Goal: Task Accomplishment & Management: Manage account settings

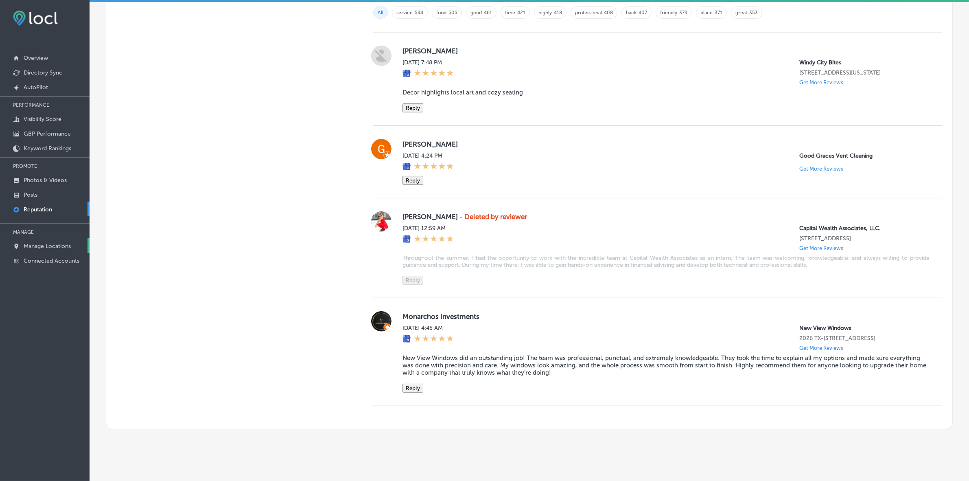
scroll to position [558, 0]
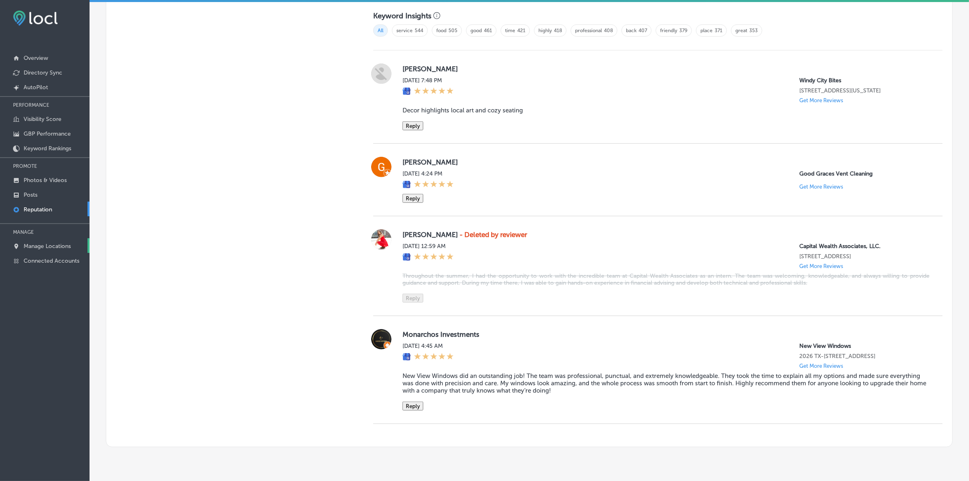
click at [50, 249] on p "Manage Locations" at bounding box center [47, 246] width 47 height 7
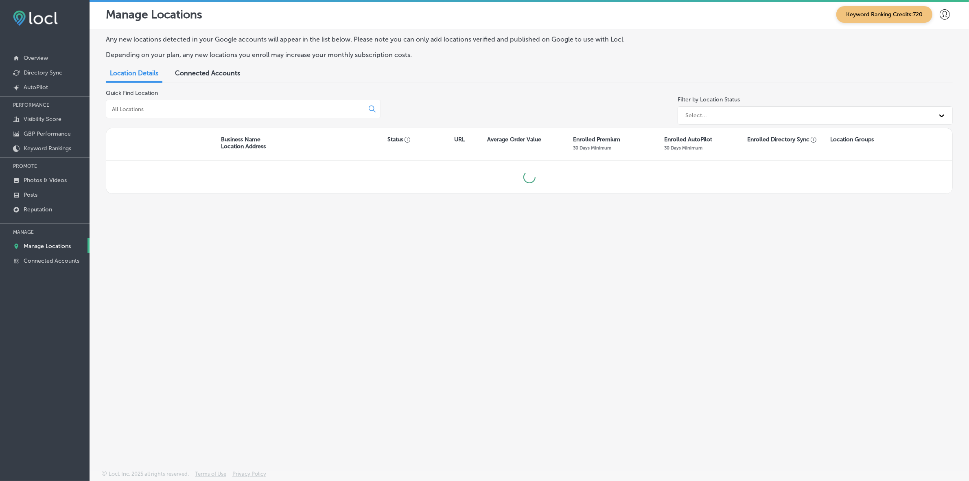
click at [227, 113] on div at bounding box center [243, 109] width 275 height 18
click at [223, 108] on input at bounding box center [236, 108] width 251 height 7
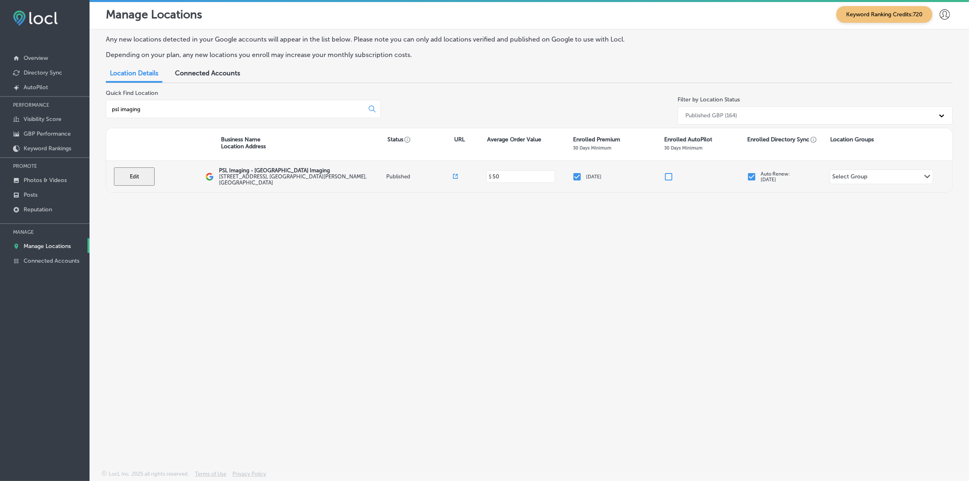
type input "psl imaging"
click at [133, 171] on button "Edit" at bounding box center [134, 176] width 41 height 18
select select "US"
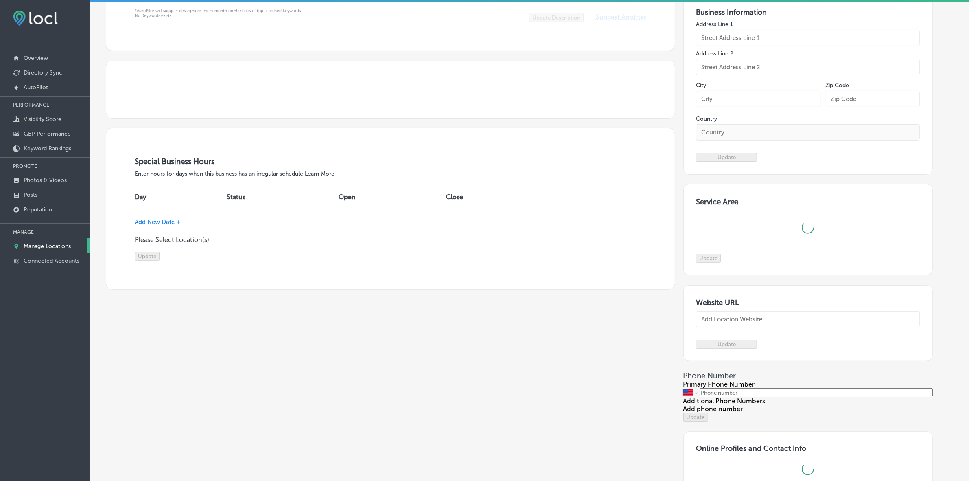
scroll to position [509, 0]
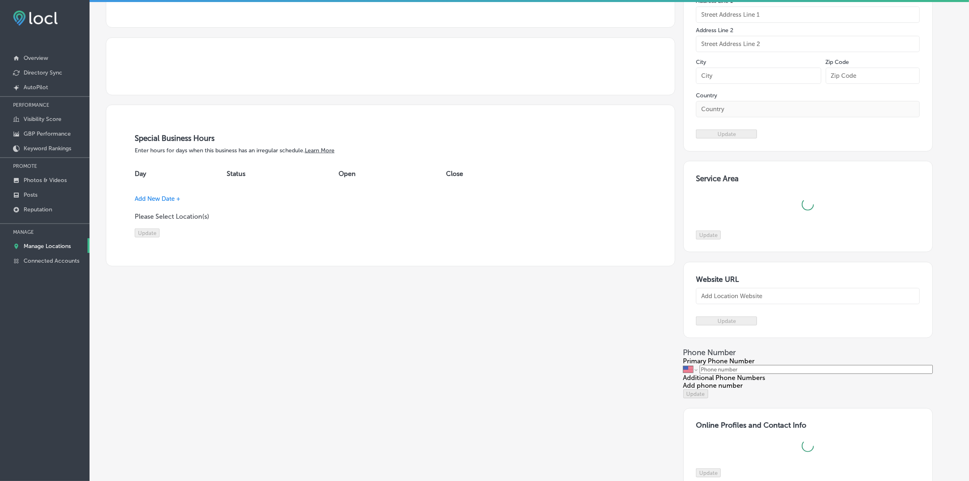
type input "PSL Imaging - [GEOGRAPHIC_DATA] Imaging"
type input "[STREET_ADDRESS]"
type input "[GEOGRAPHIC_DATA][PERSON_NAME]"
type input "34953"
type input "US"
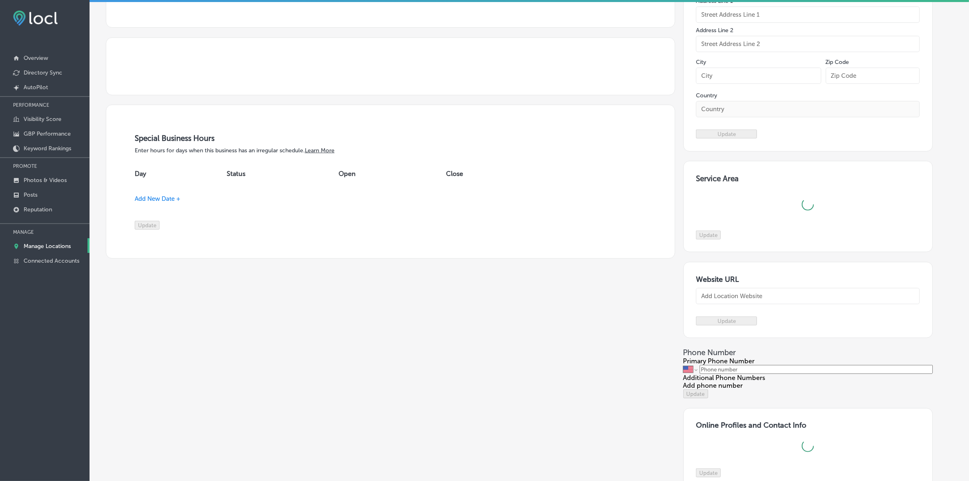
type input "[URL][DOMAIN_NAME]"
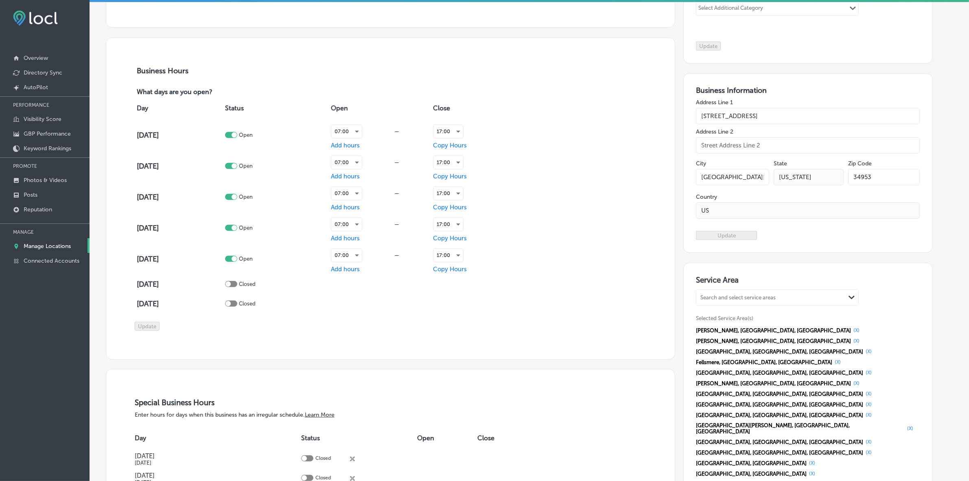
checkbox input "true"
type textarea "PSL Imaging in [GEOGRAPHIC_DATA][PERSON_NAME], [GEOGRAPHIC_DATA], is your trust…"
type input "[PHONE_NUMBER]"
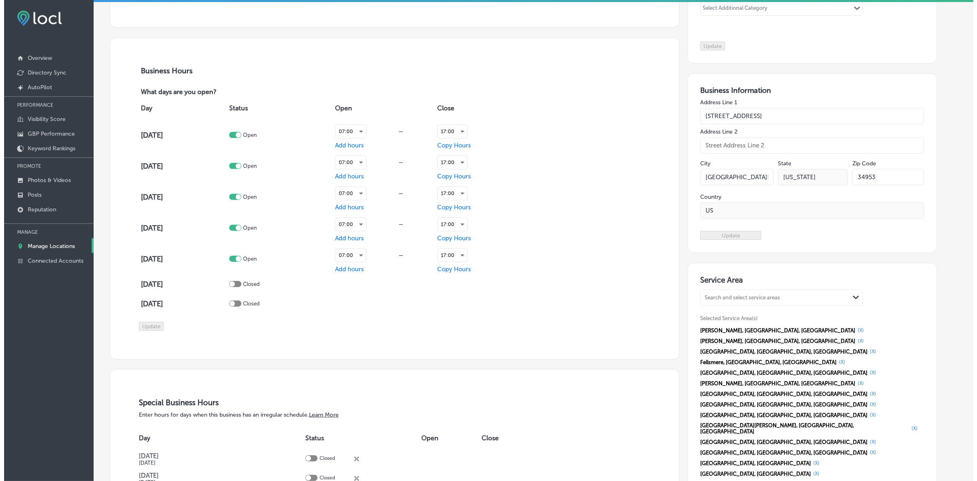
scroll to position [511, 0]
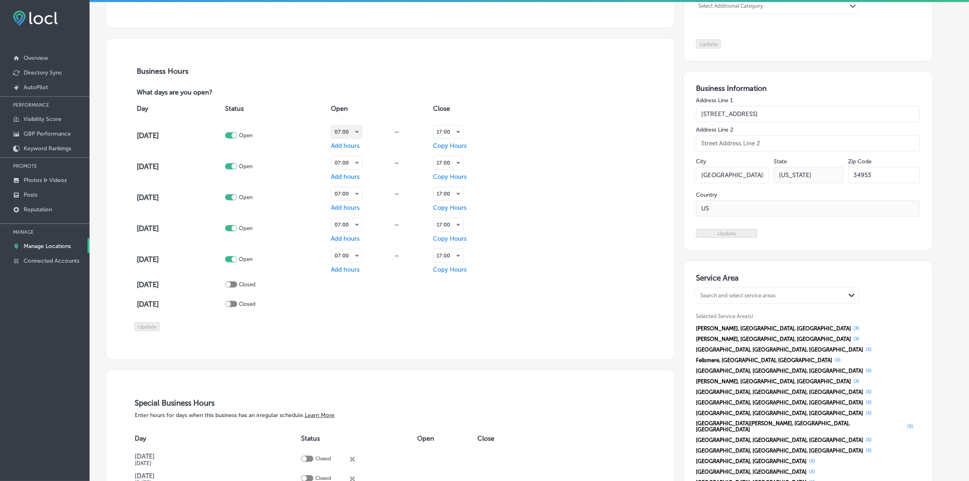
click at [362, 138] on div "07:00" at bounding box center [346, 131] width 31 height 13
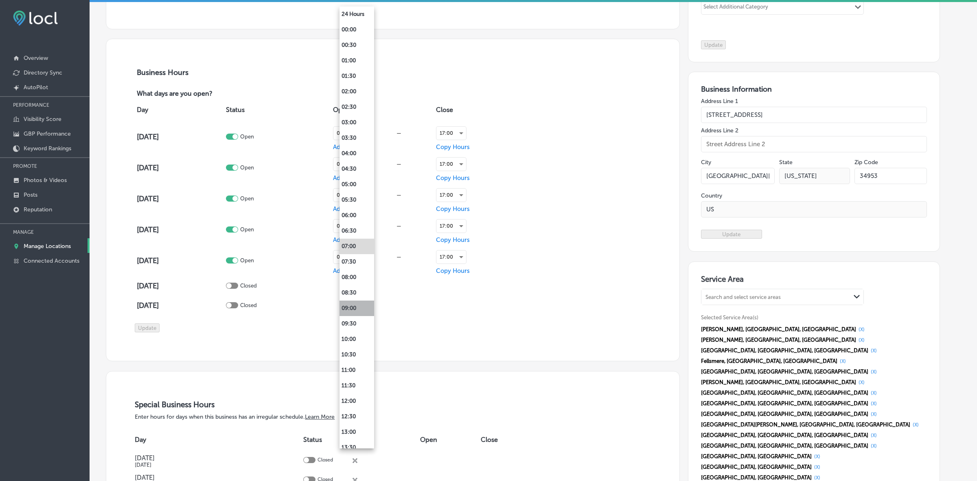
click at [358, 310] on li "09:00" at bounding box center [356, 307] width 35 height 15
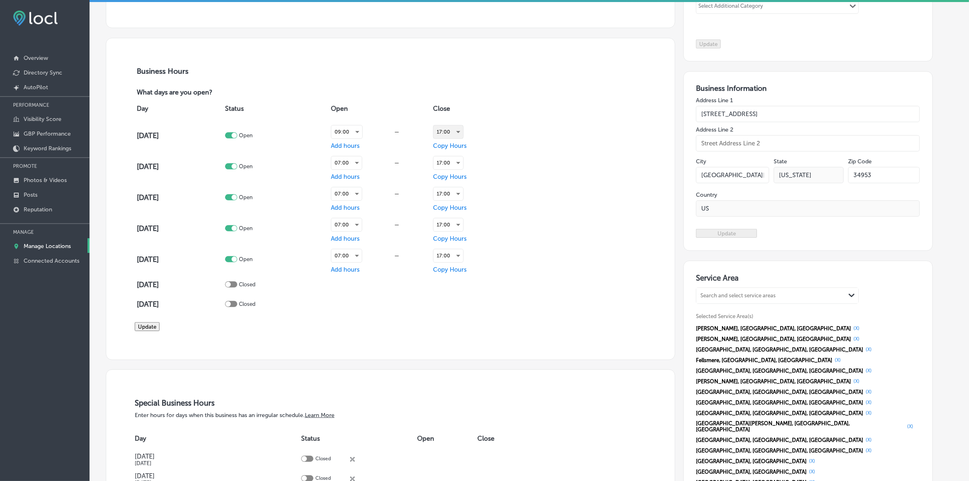
click at [461, 138] on div "17:00" at bounding box center [448, 131] width 30 height 13
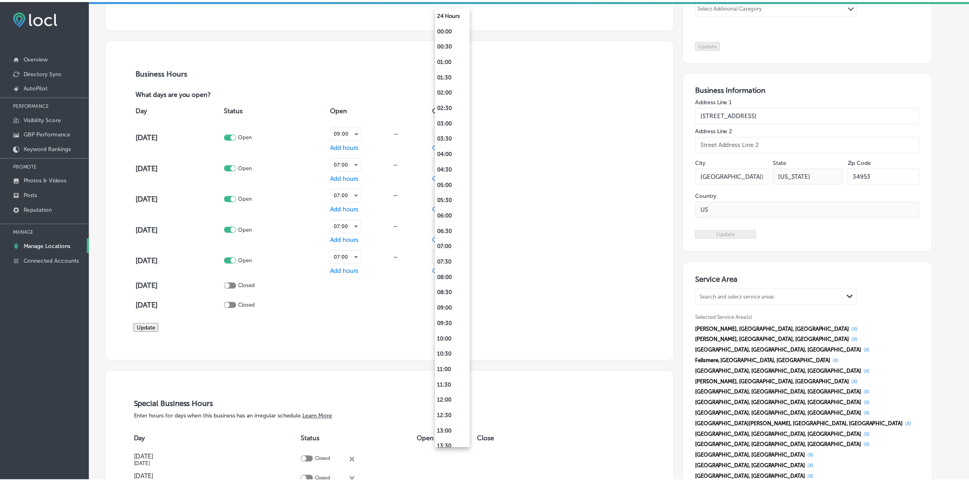
scroll to position [328, 0]
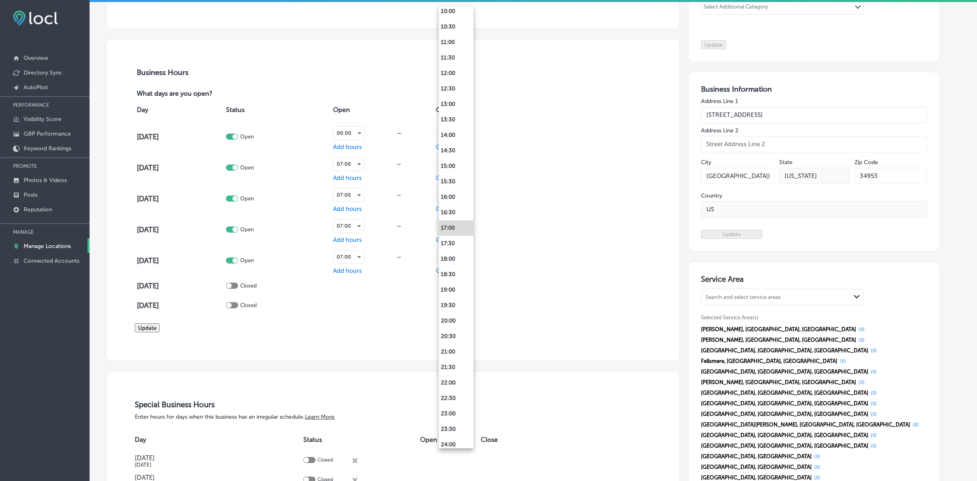
click at [450, 226] on li "17:00" at bounding box center [456, 227] width 35 height 15
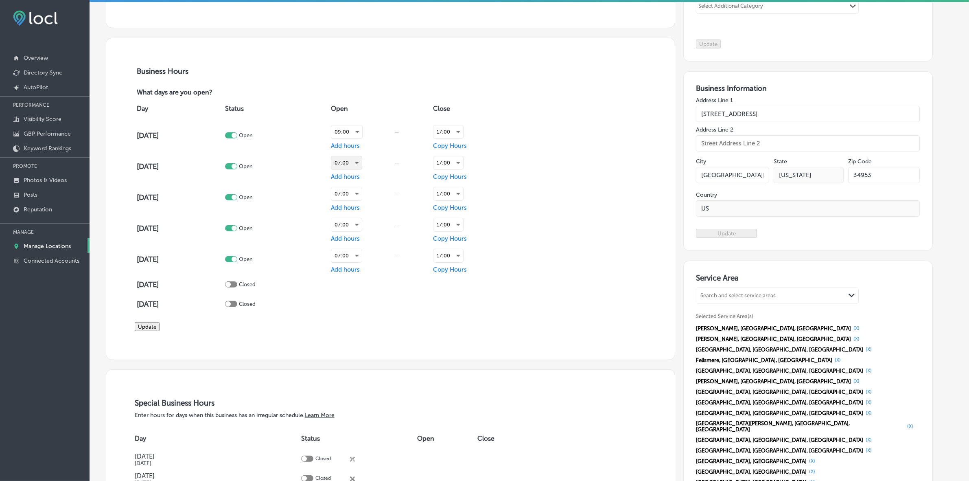
click at [362, 169] on div "07:00" at bounding box center [346, 162] width 31 height 13
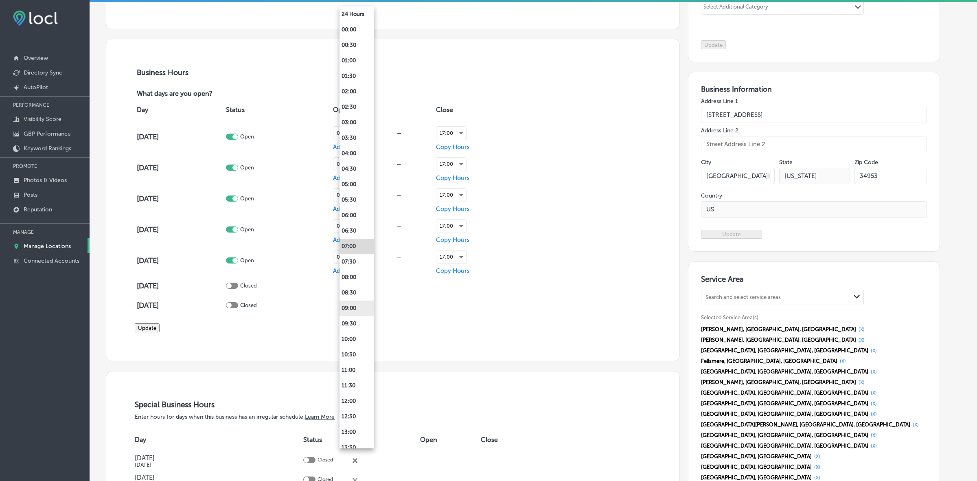
click at [356, 306] on li "09:00" at bounding box center [356, 307] width 35 height 15
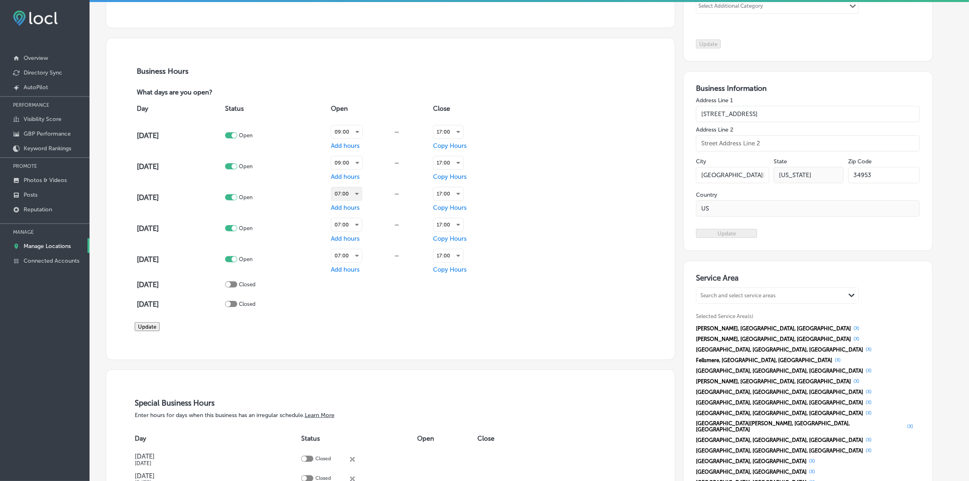
click at [362, 200] on div "07:00" at bounding box center [346, 193] width 31 height 13
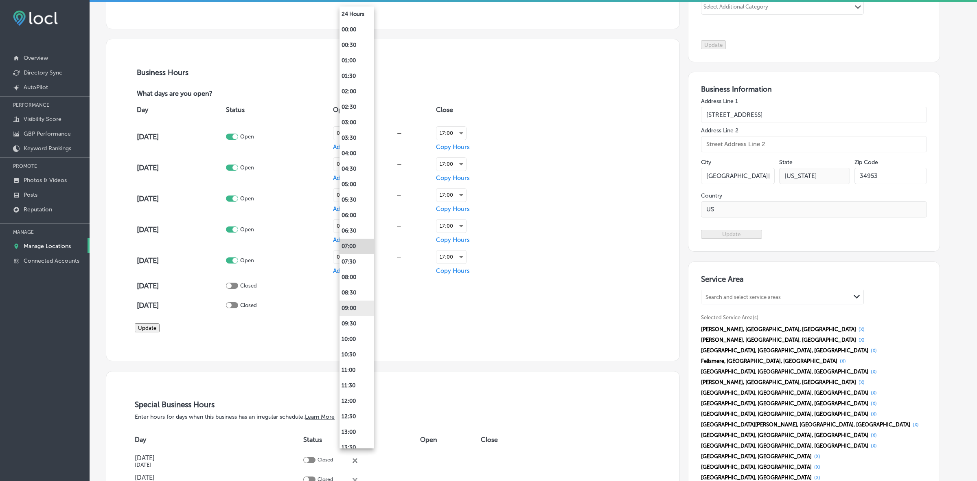
click at [355, 308] on li "09:00" at bounding box center [356, 307] width 35 height 15
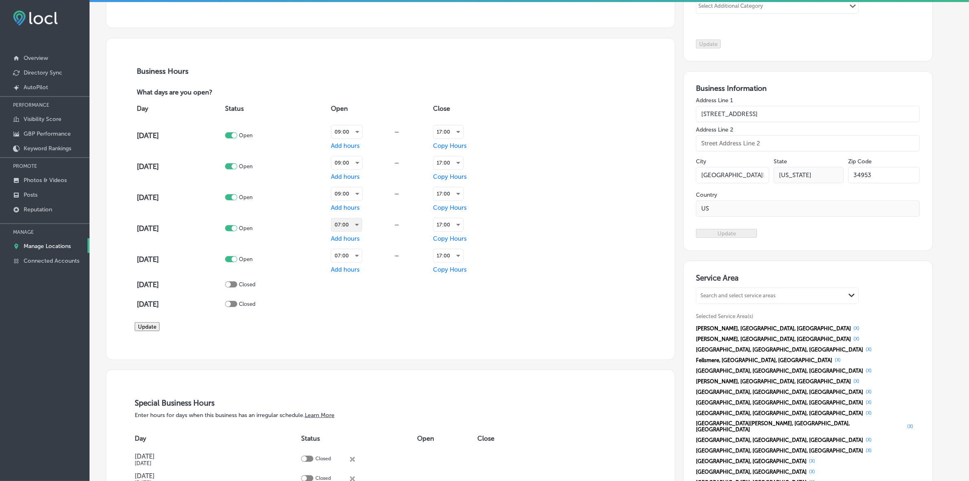
click at [362, 231] on div "07:00" at bounding box center [346, 224] width 31 height 13
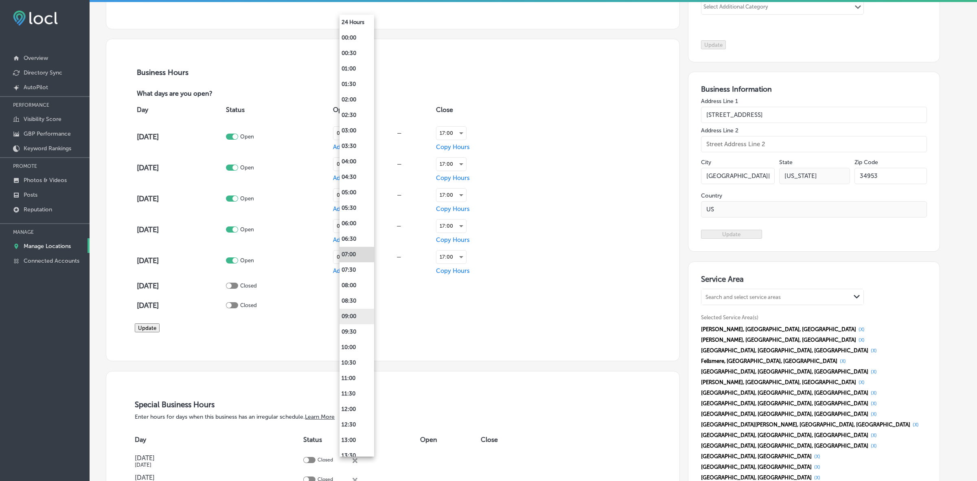
drag, startPoint x: 361, startPoint y: 317, endPoint x: 360, endPoint y: 308, distance: 8.6
click at [361, 317] on li "09:00" at bounding box center [356, 315] width 35 height 15
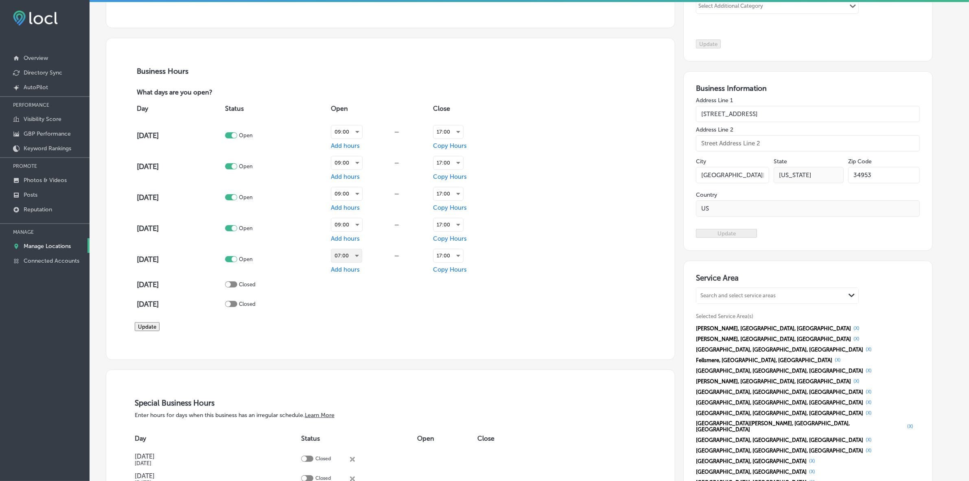
click at [362, 262] on div "07:00" at bounding box center [346, 255] width 31 height 13
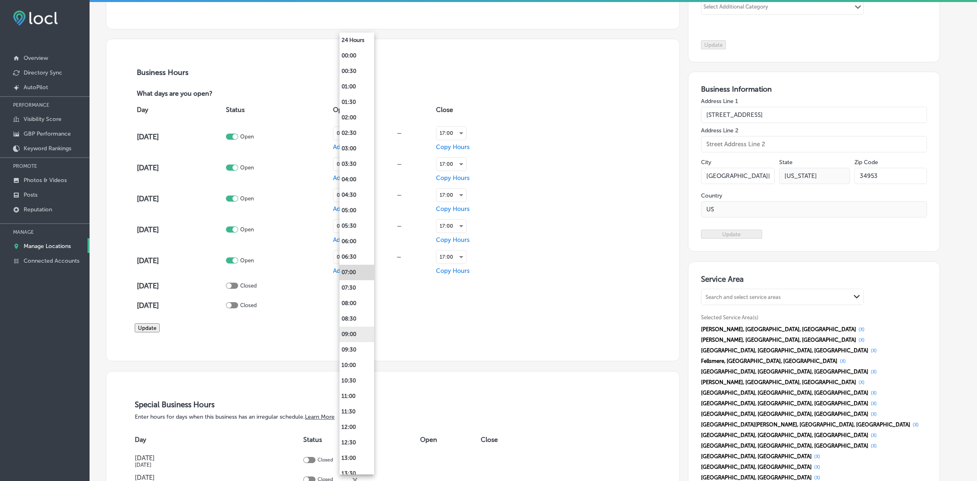
click at [360, 336] on li "09:00" at bounding box center [356, 333] width 35 height 15
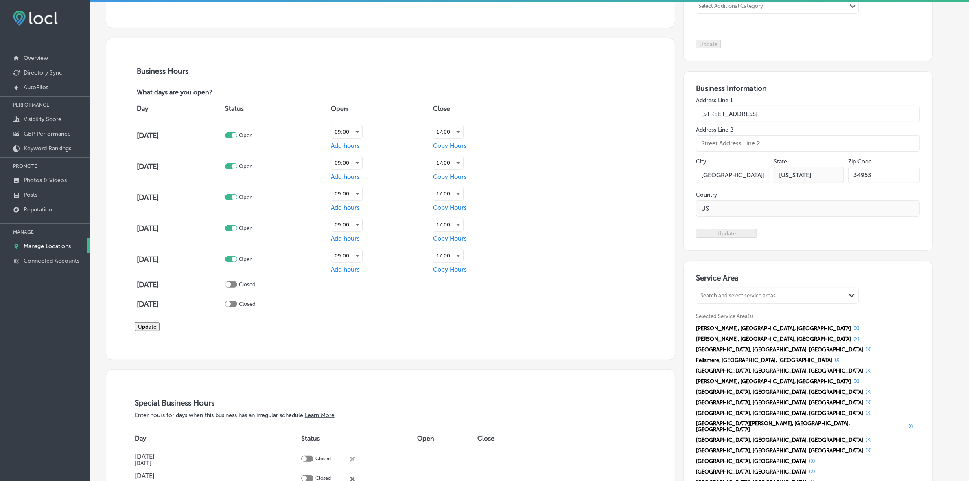
click at [160, 331] on button "Update" at bounding box center [147, 326] width 25 height 9
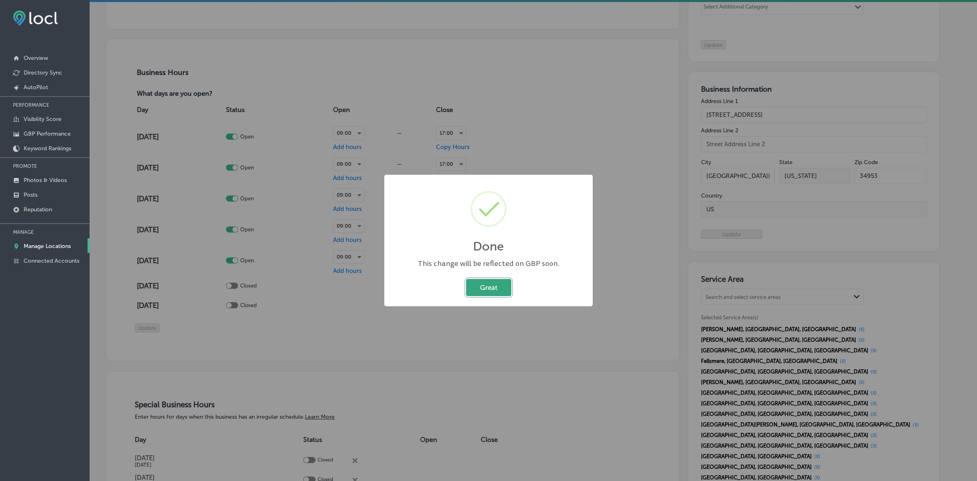
click at [491, 285] on button "Great" at bounding box center [488, 287] width 45 height 17
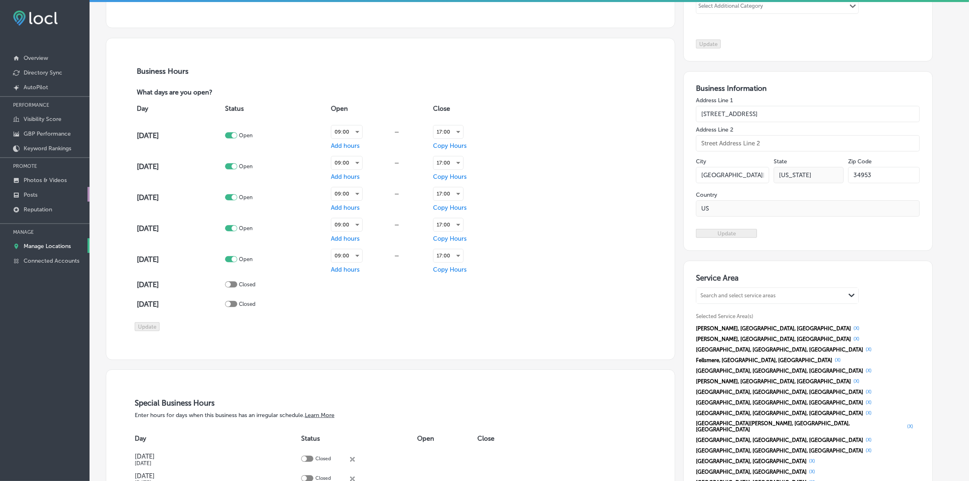
click at [41, 199] on link "Posts" at bounding box center [45, 194] width 90 height 15
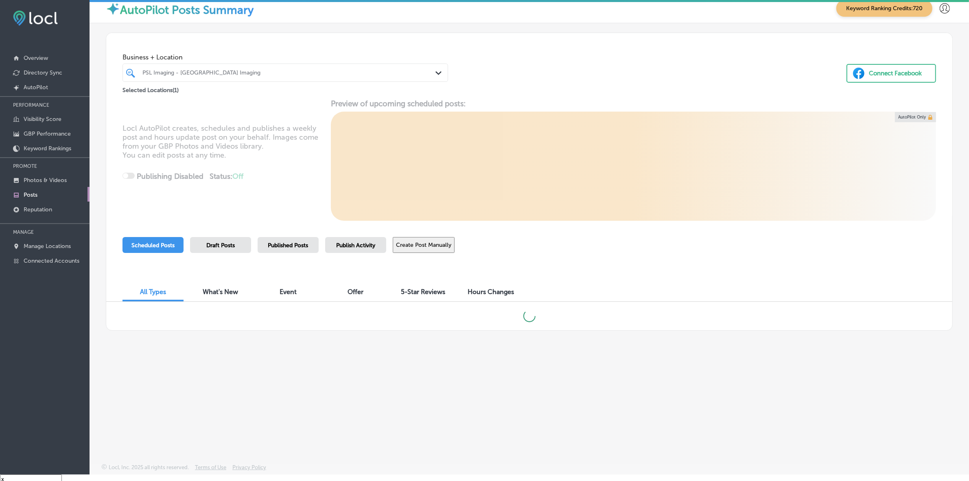
scroll to position [11, 0]
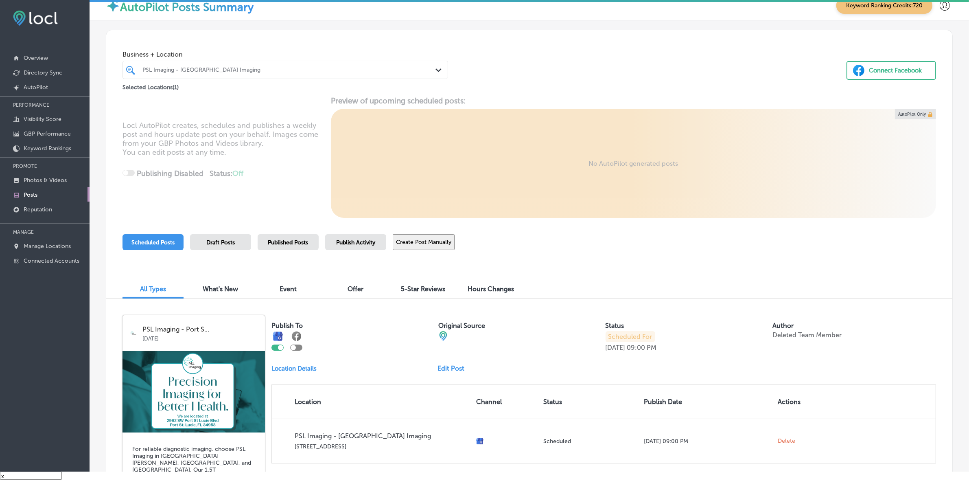
drag, startPoint x: 264, startPoint y: 72, endPoint x: 413, endPoint y: 70, distance: 148.9
click at [264, 72] on div "PSL Imaging - [GEOGRAPHIC_DATA] Imaging" at bounding box center [289, 69] width 294 height 7
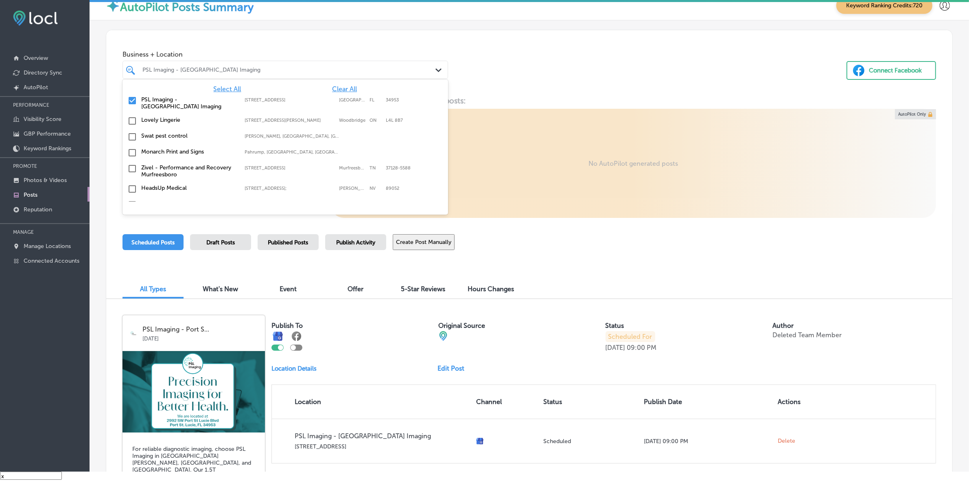
click at [332, 90] on span "Clear All" at bounding box center [344, 89] width 25 height 8
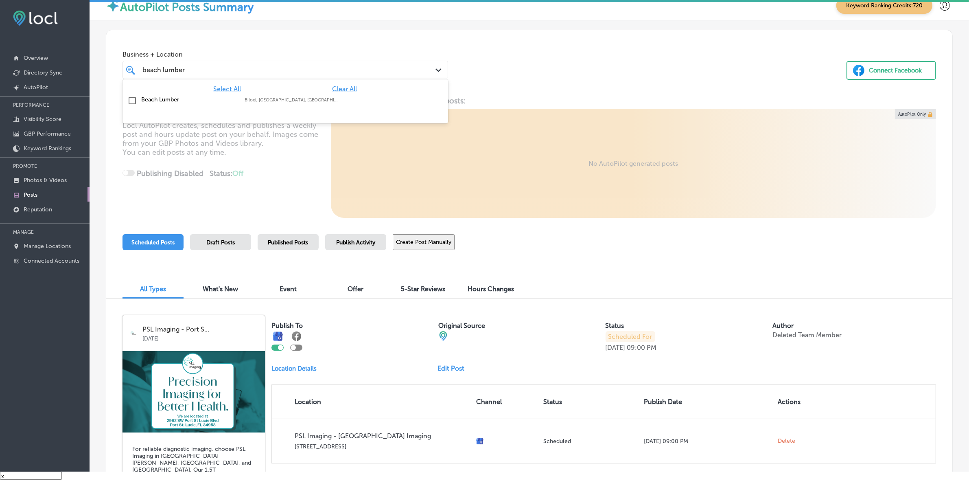
click at [260, 102] on label "Biloxi, [GEOGRAPHIC_DATA], [GEOGRAPHIC_DATA] | [PERSON_NAME], [GEOGRAPHIC_DATA]…" at bounding box center [292, 99] width 95 height 5
type input "beach lumber"
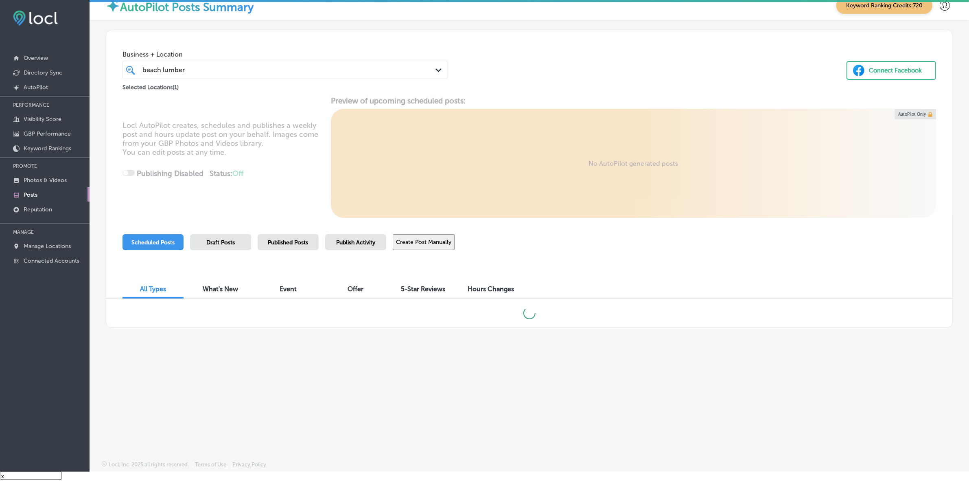
click at [605, 72] on div "Business + Location beach [GEOGRAPHIC_DATA] lumber Path Created with Sketch. Se…" at bounding box center [529, 61] width 846 height 62
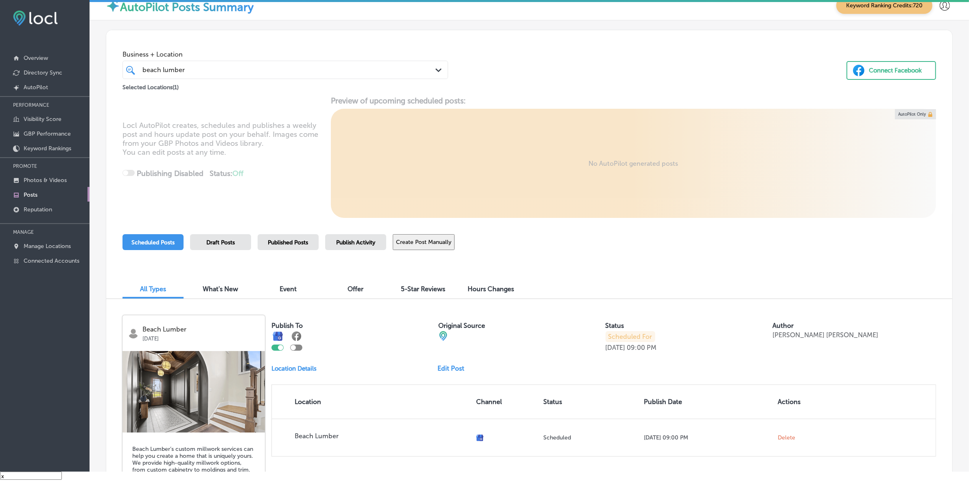
click at [284, 236] on div "Published Posts" at bounding box center [288, 242] width 61 height 16
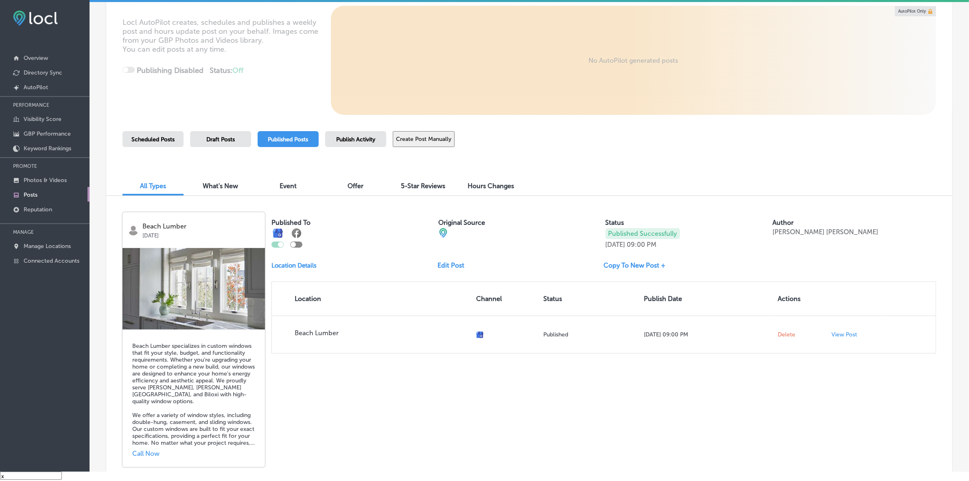
scroll to position [153, 0]
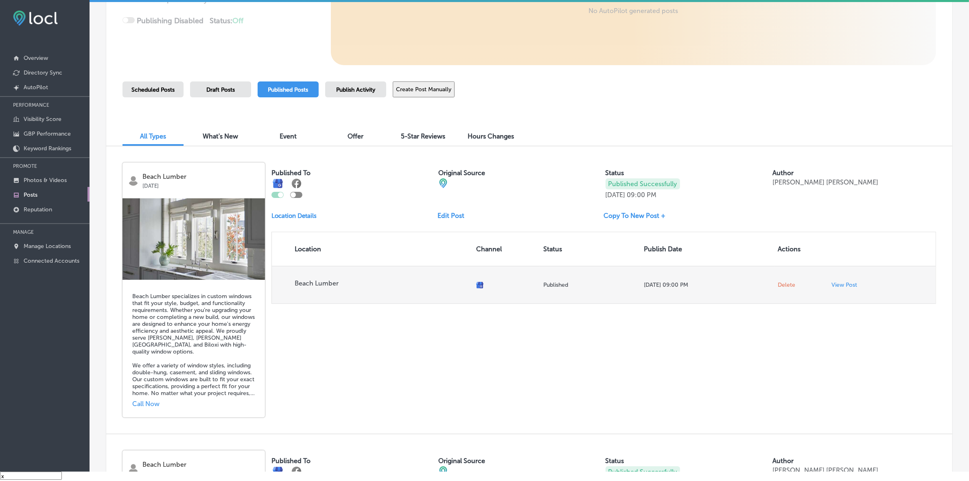
click at [782, 285] on span "Delete" at bounding box center [786, 284] width 17 height 7
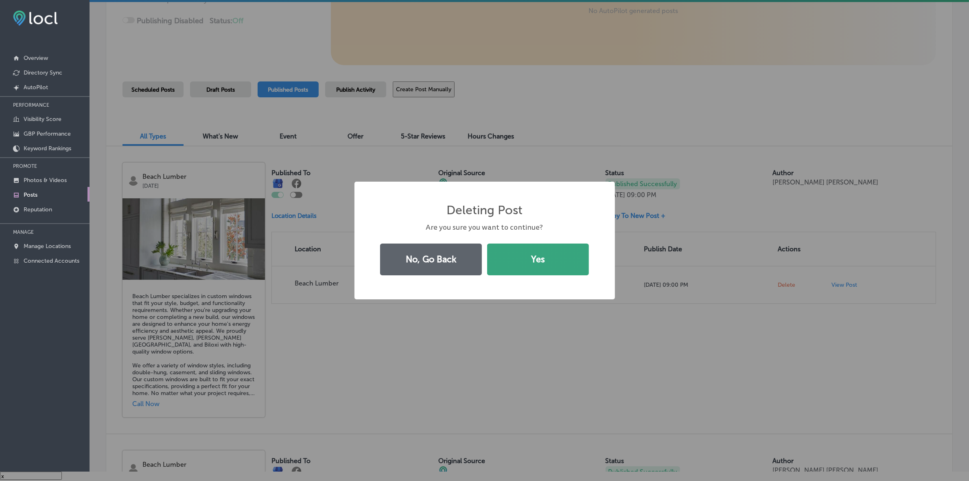
click at [538, 261] on button "Yes" at bounding box center [538, 259] width 102 height 32
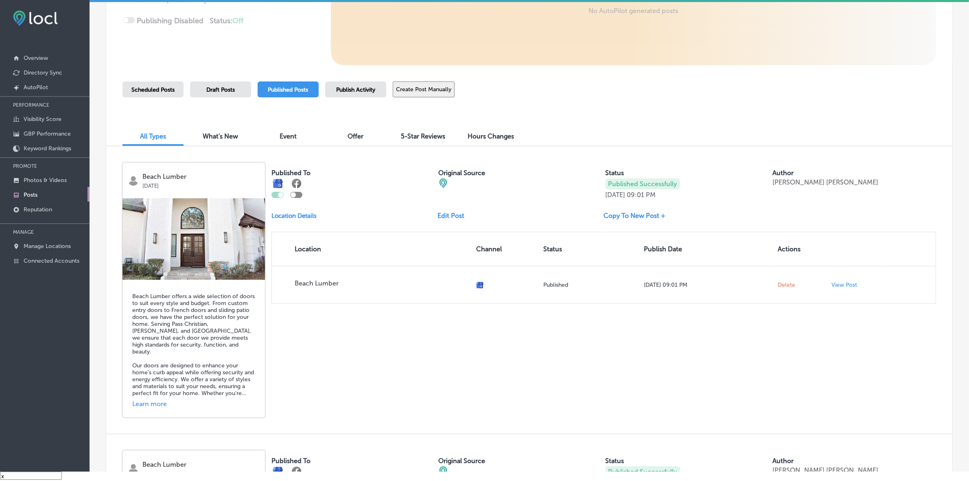
click at [157, 90] on span "Scheduled Posts" at bounding box center [152, 89] width 43 height 7
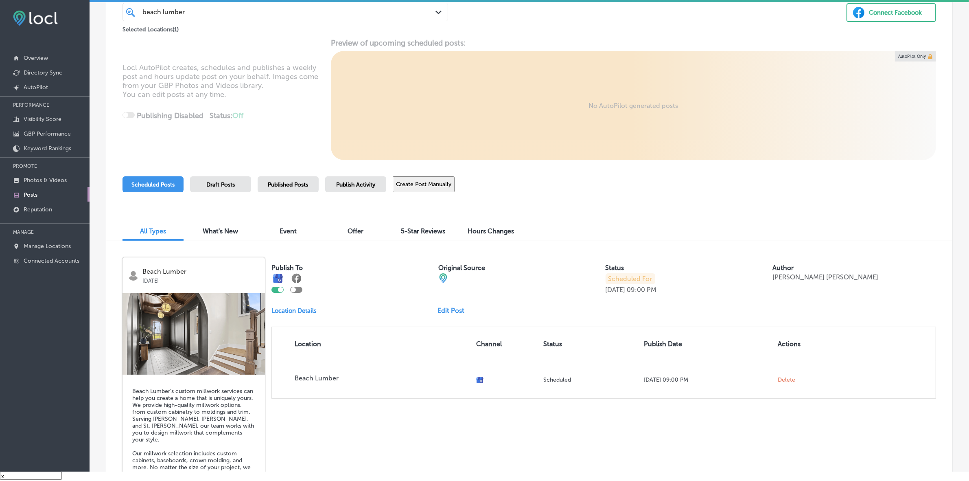
scroll to position [102, 0]
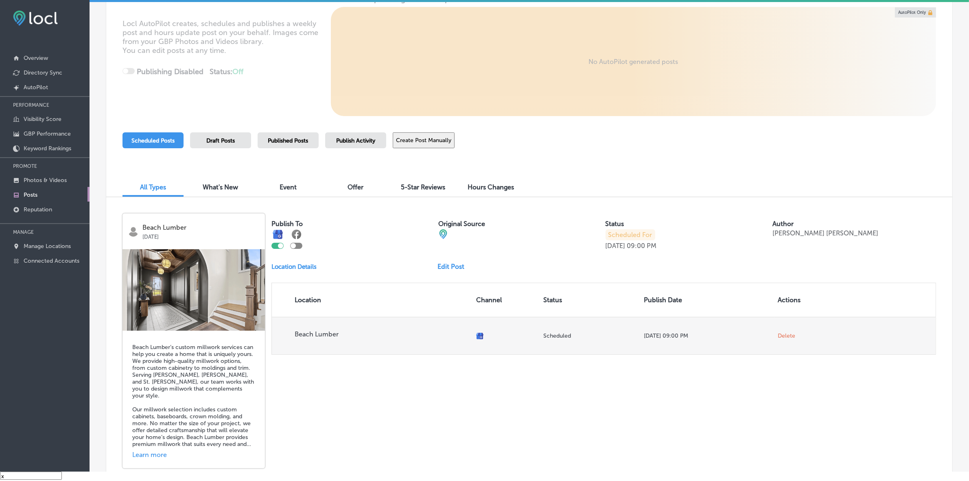
click at [784, 336] on span "Delete" at bounding box center [786, 335] width 17 height 7
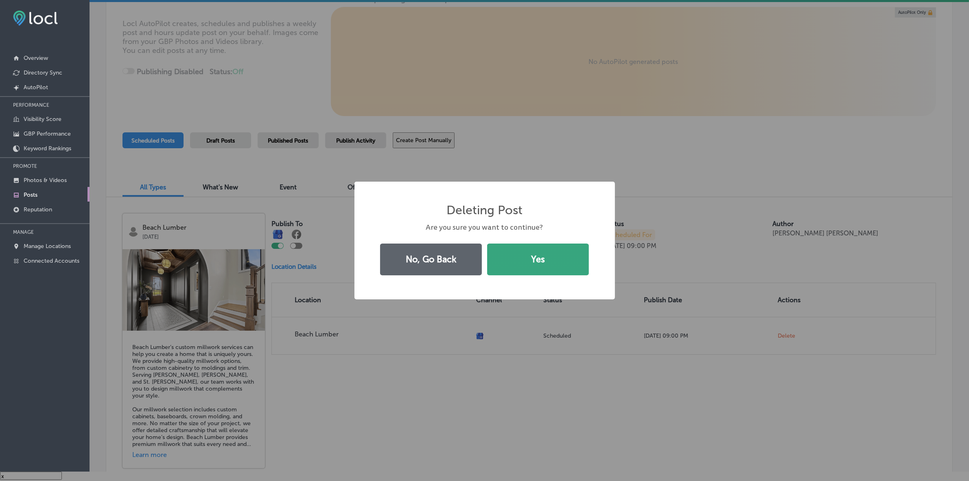
click at [540, 264] on button "Yes" at bounding box center [538, 259] width 102 height 32
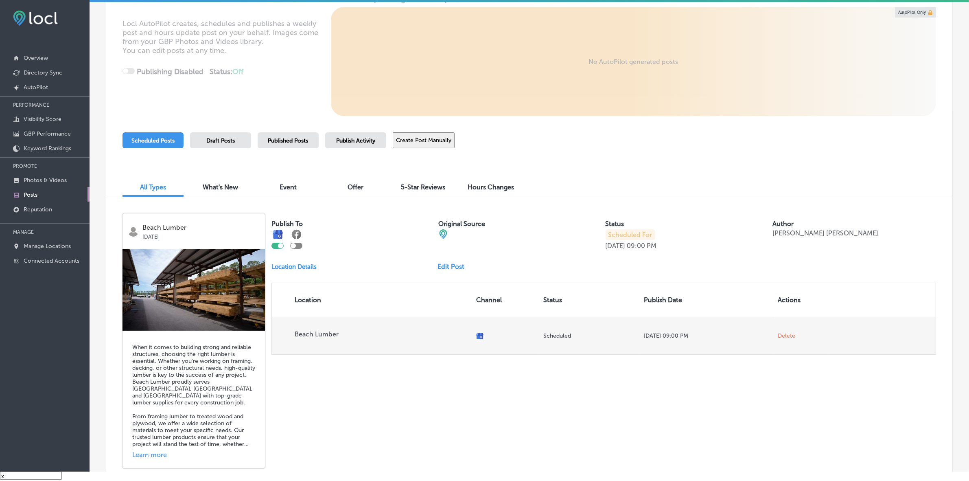
click at [775, 330] on td "Delete" at bounding box center [802, 335] width 54 height 37
click at [778, 333] on span "Delete" at bounding box center [786, 335] width 17 height 7
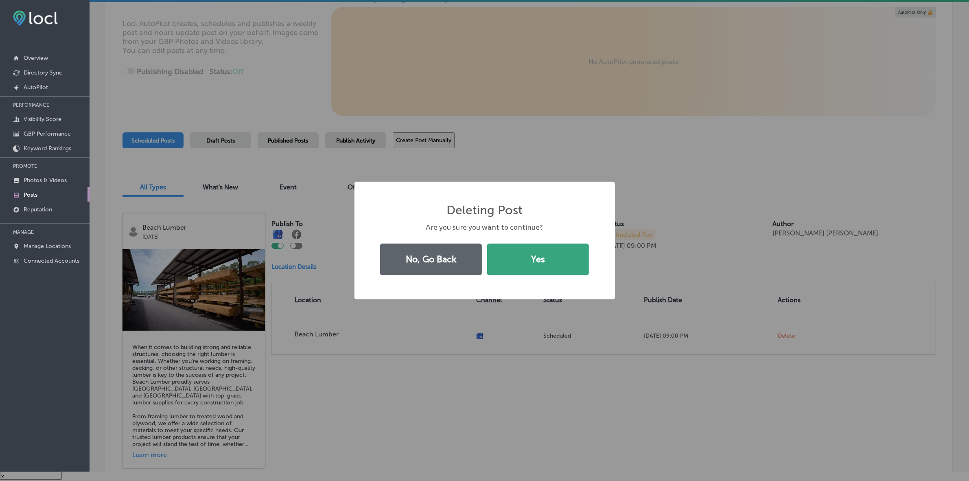
click at [551, 267] on button "Yes" at bounding box center [538, 259] width 102 height 32
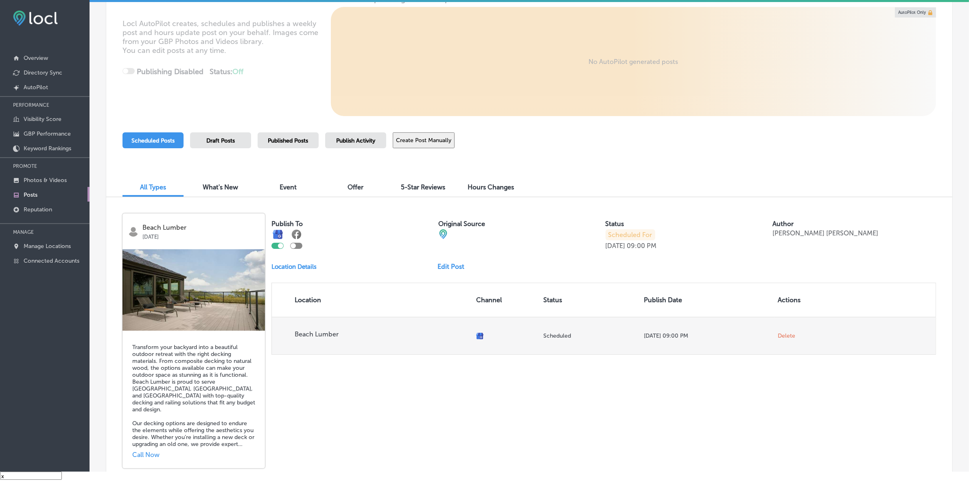
click at [778, 332] on span "Delete" at bounding box center [786, 335] width 17 height 7
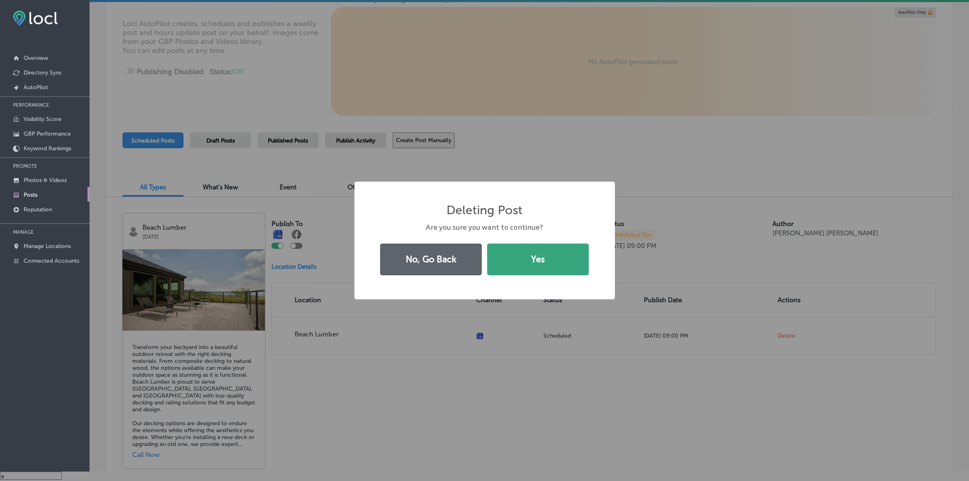
click at [553, 260] on button "Yes" at bounding box center [538, 259] width 102 height 32
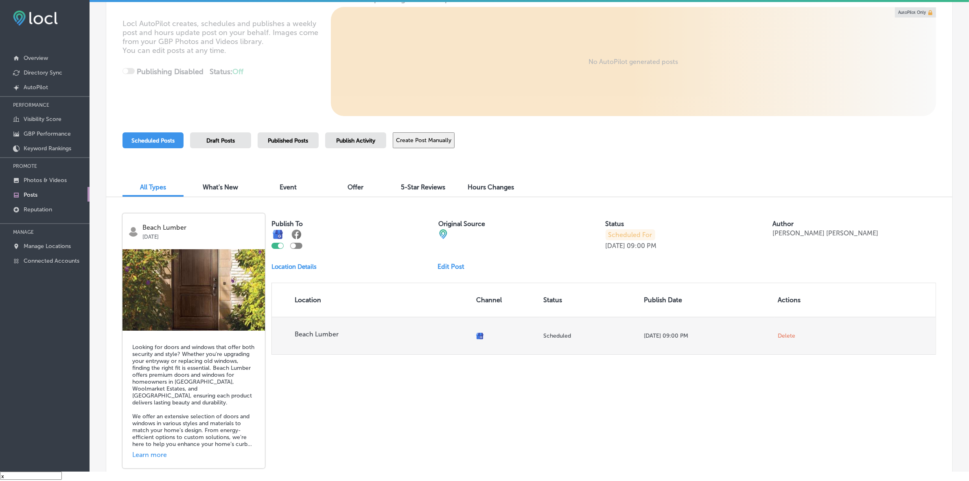
click at [780, 337] on span "Delete" at bounding box center [786, 335] width 17 height 7
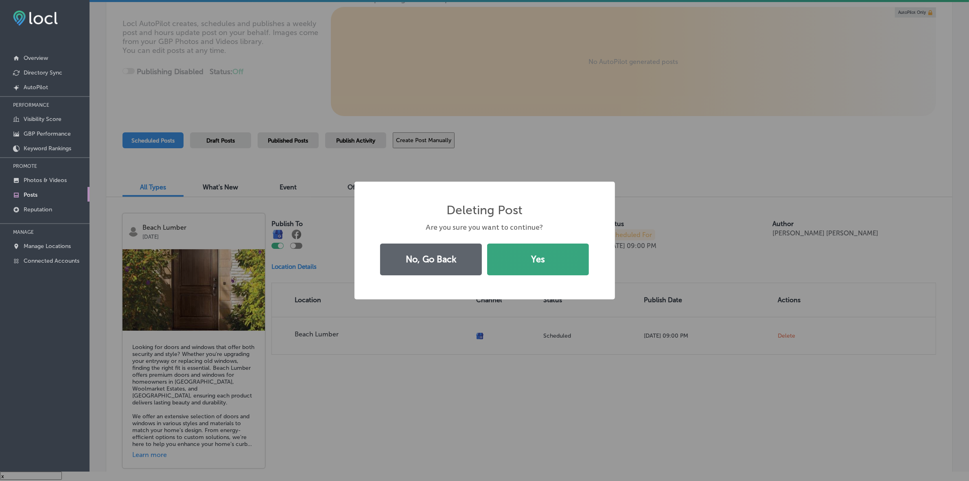
click at [551, 244] on button "Yes" at bounding box center [538, 259] width 102 height 32
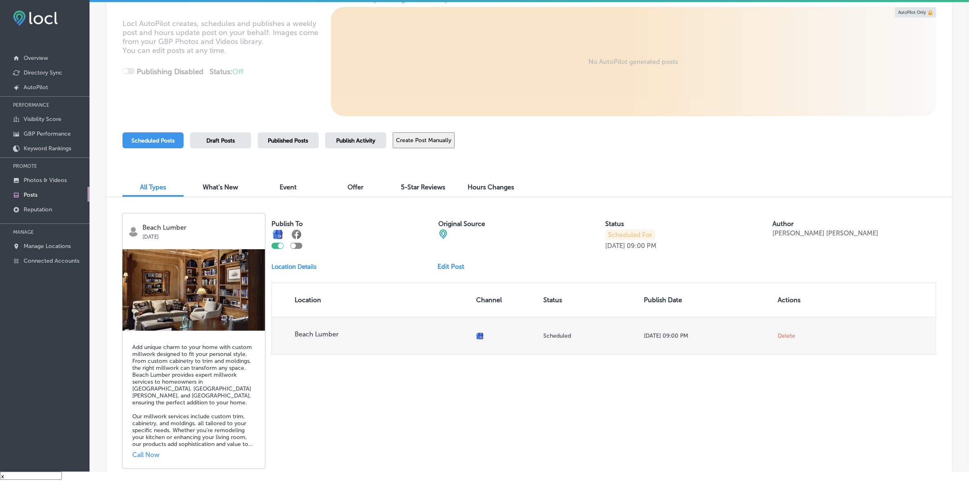
click at [778, 334] on span "Delete" at bounding box center [786, 335] width 17 height 7
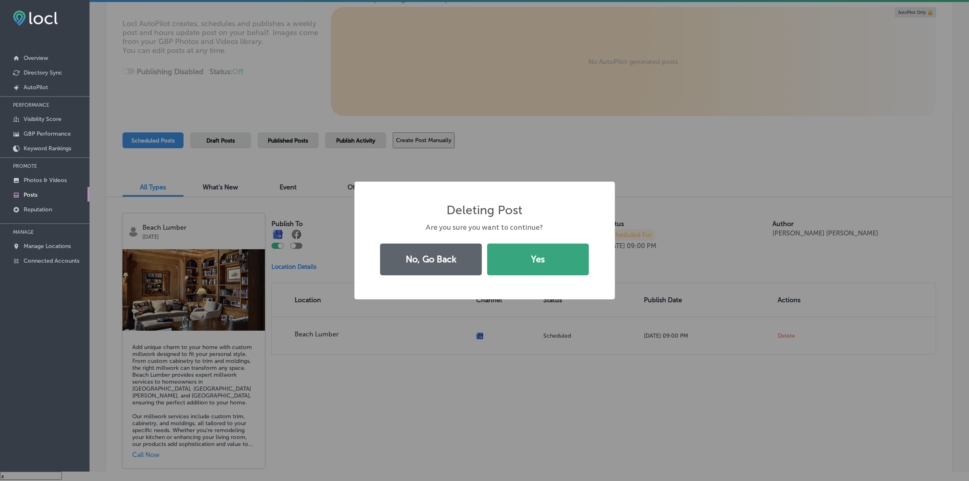
click at [546, 265] on button "Yes" at bounding box center [538, 259] width 102 height 32
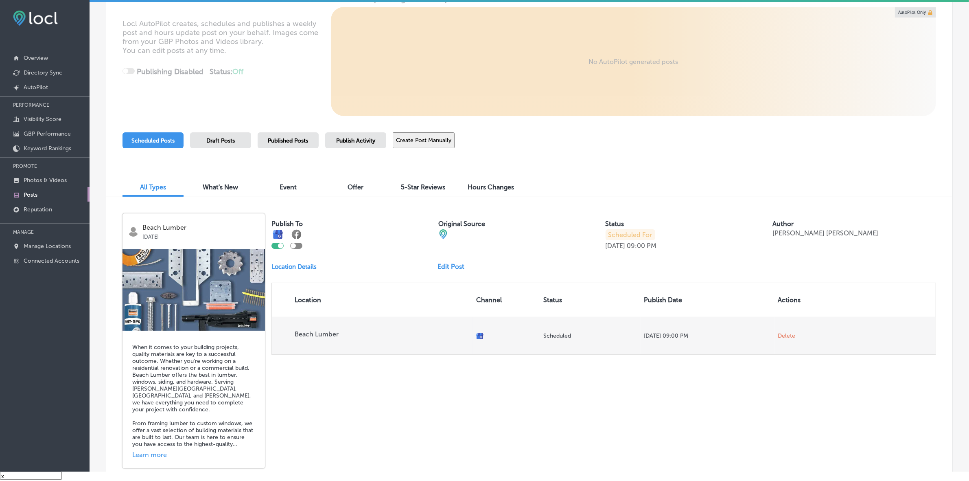
click at [776, 330] on td "Delete" at bounding box center [802, 335] width 54 height 37
click at [775, 340] on td "Delete" at bounding box center [802, 335] width 54 height 37
click at [778, 335] on span "Delete" at bounding box center [786, 335] width 17 height 7
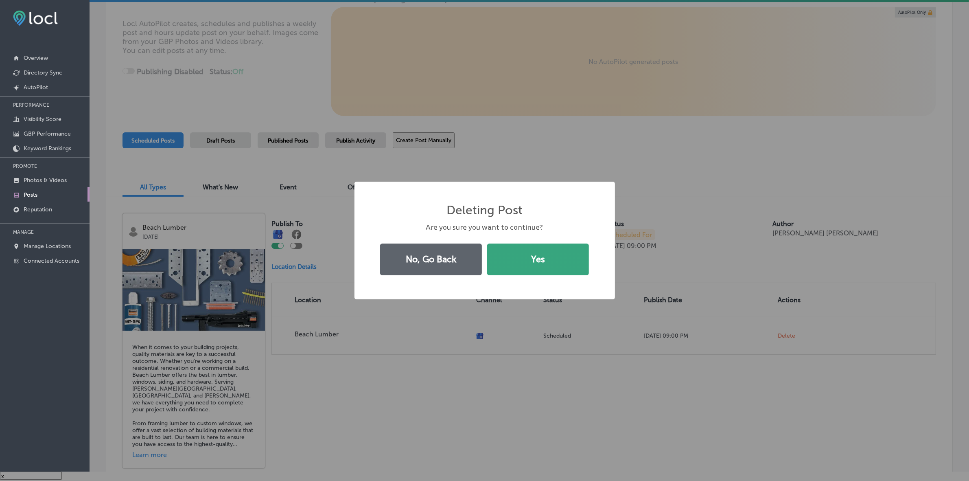
click at [533, 259] on button "Yes" at bounding box center [538, 259] width 102 height 32
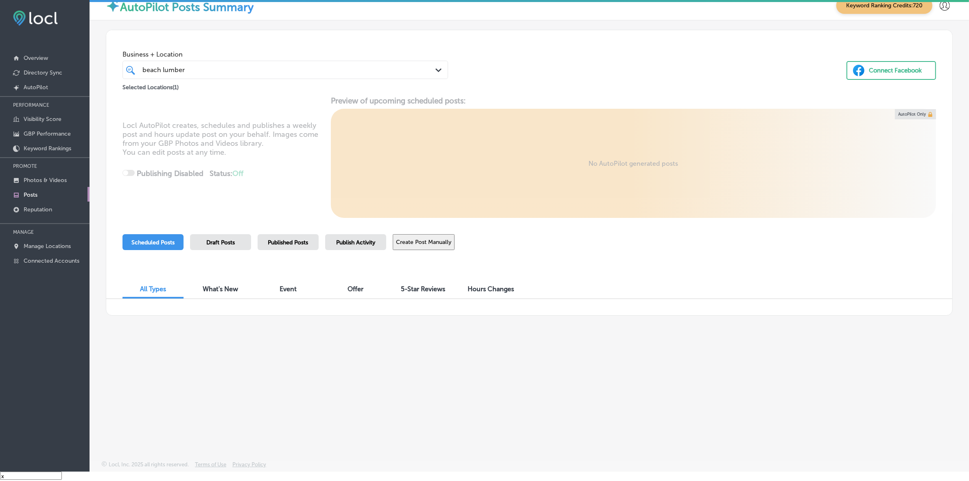
scroll to position [0, 0]
